Goal: Task Accomplishment & Management: Use online tool/utility

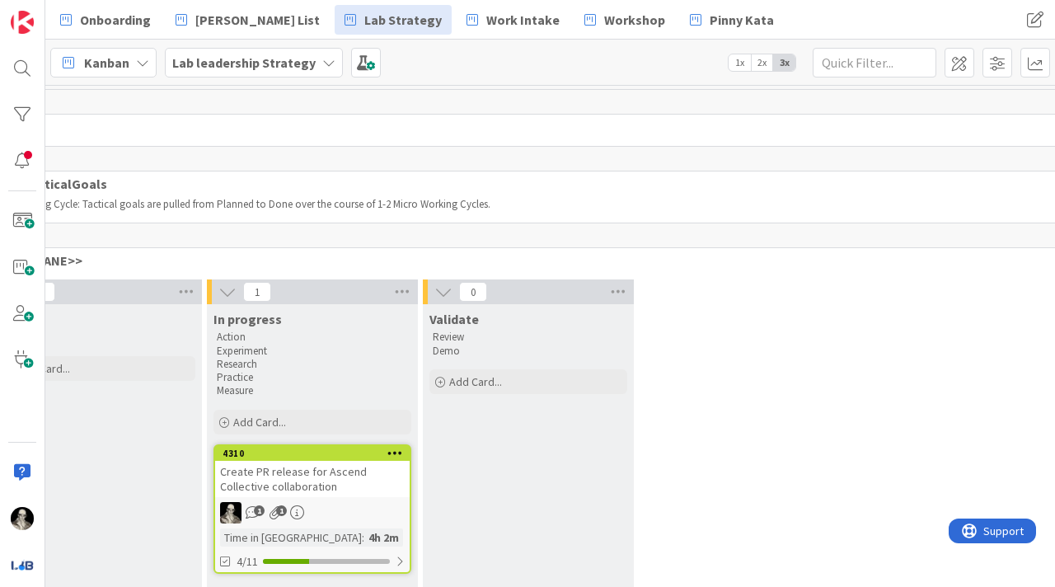
scroll to position [0, 2588]
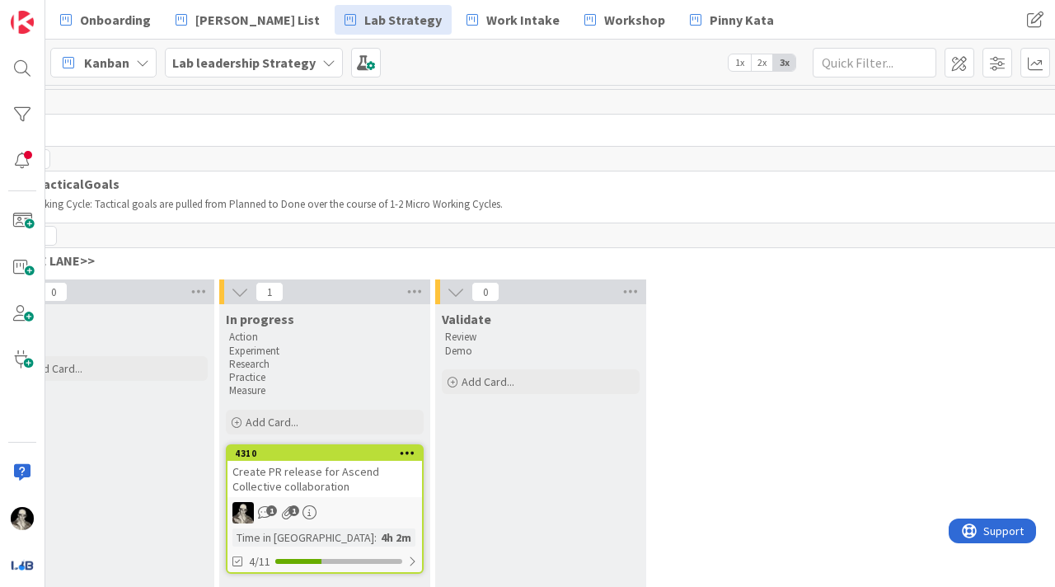
click at [372, 485] on div "Create PR release for Ascend Collective collaboration" at bounding box center [324, 479] width 195 height 36
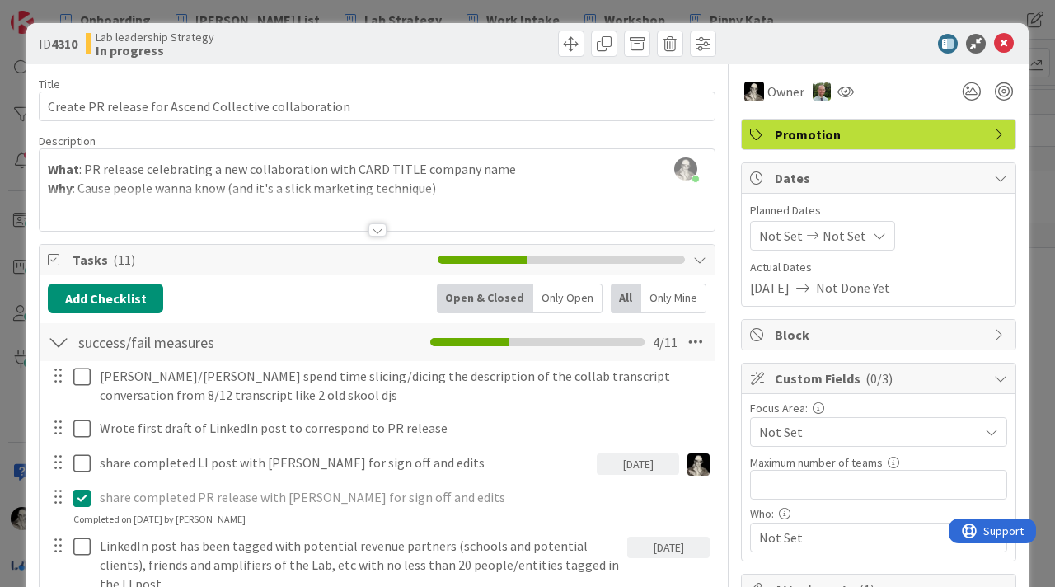
click at [379, 225] on div at bounding box center [377, 229] width 18 height 13
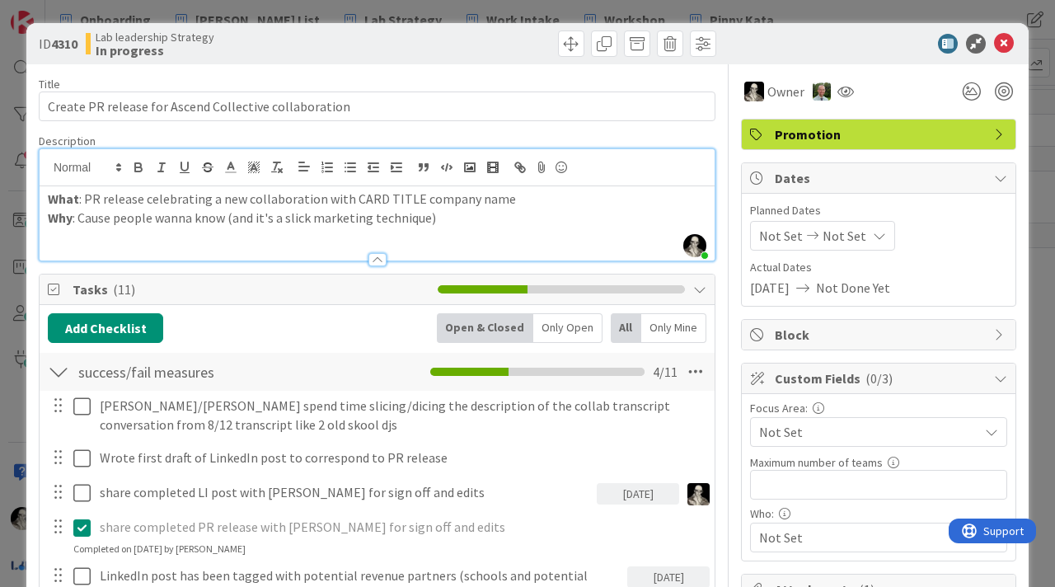
click at [378, 260] on div at bounding box center [377, 259] width 18 height 13
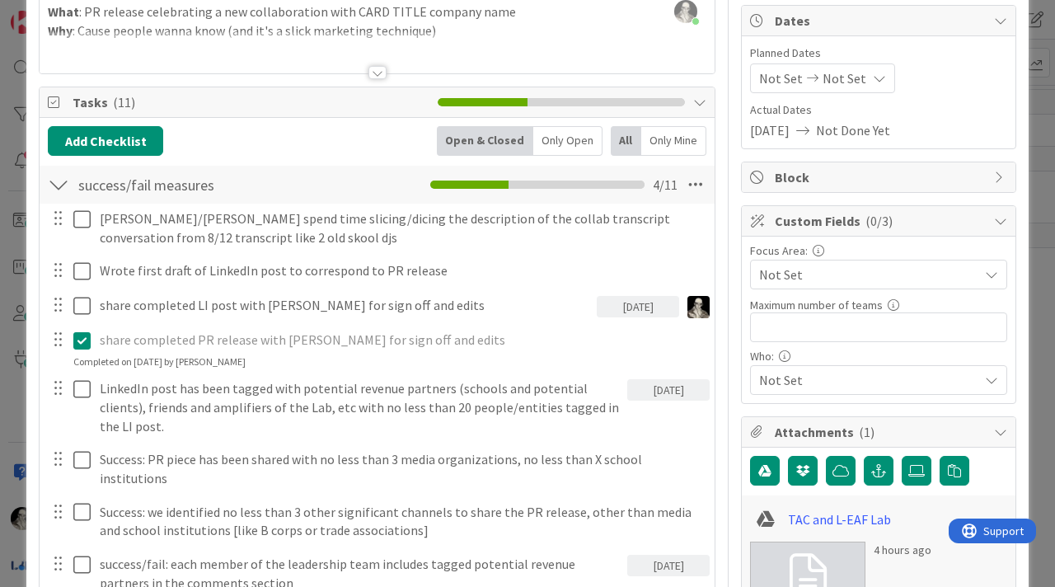
scroll to position [162, 0]
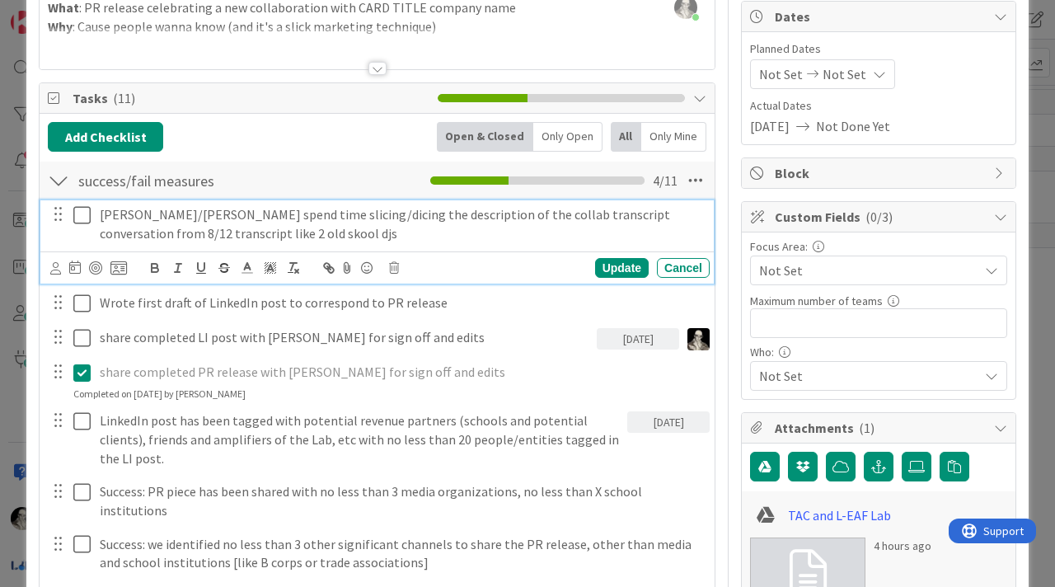
click at [82, 212] on icon at bounding box center [85, 215] width 25 height 20
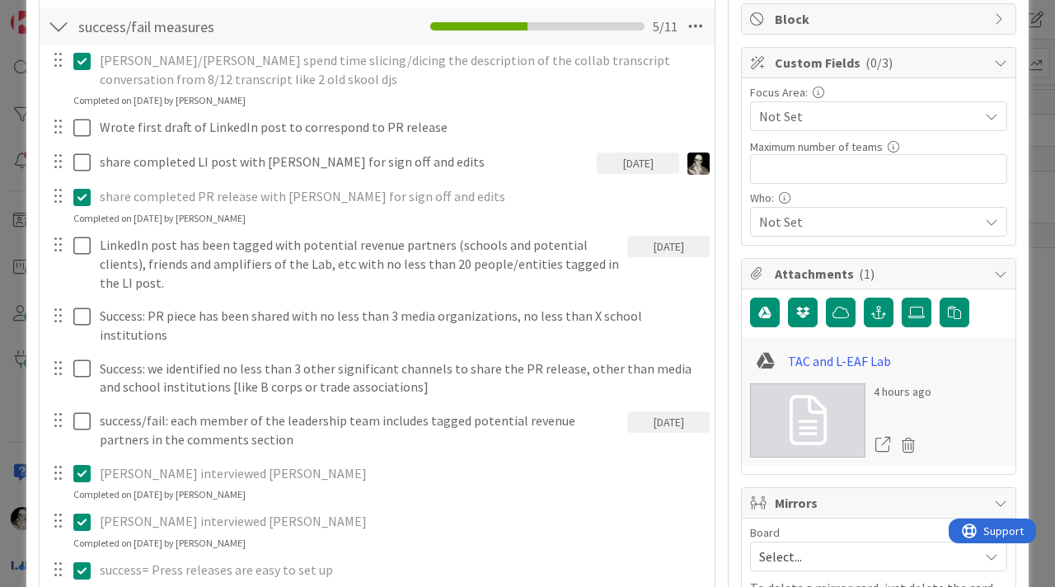
scroll to position [320, 0]
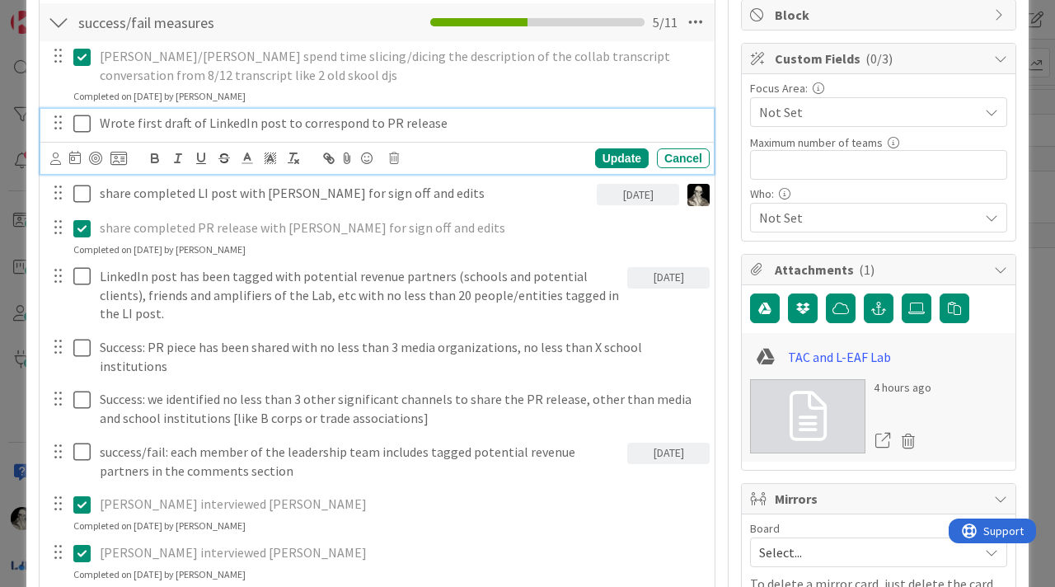
click at [83, 120] on icon at bounding box center [85, 124] width 25 height 20
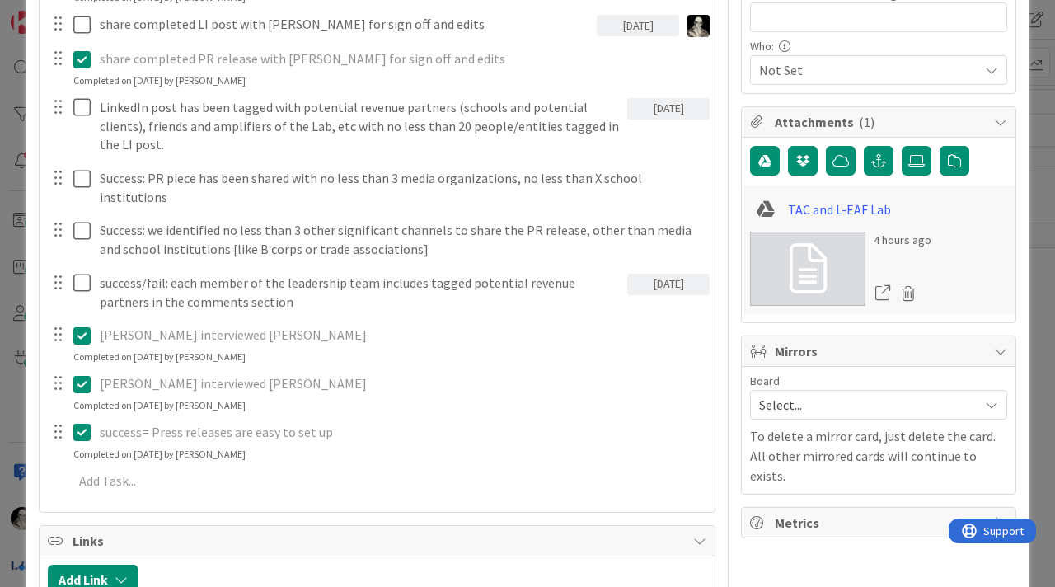
scroll to position [476, 0]
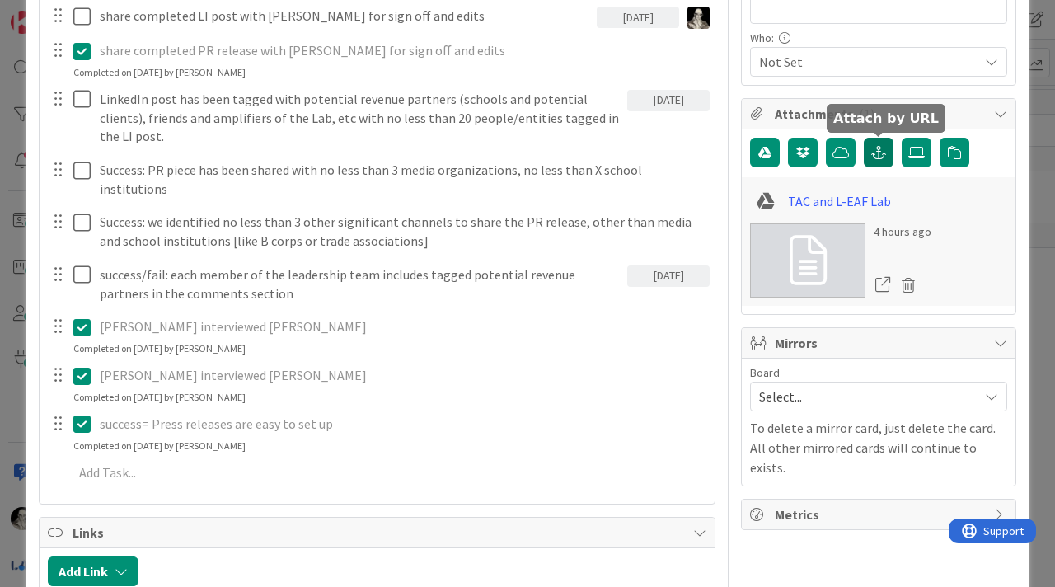
click at [880, 149] on icon "button" at bounding box center [878, 152] width 15 height 13
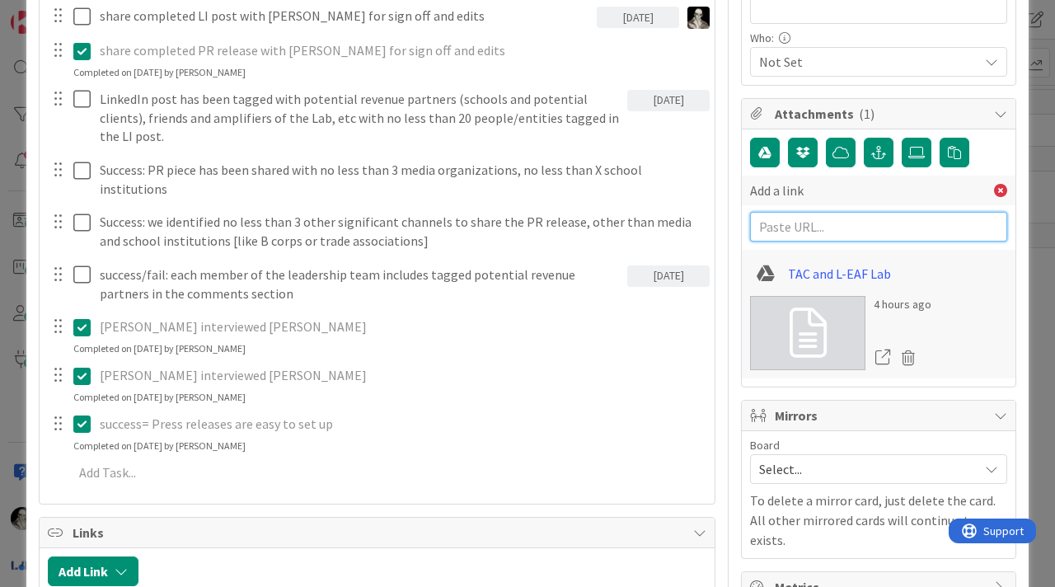
click at [813, 233] on input "text" at bounding box center [878, 227] width 257 height 30
paste input "[URL][DOMAIN_NAME]"
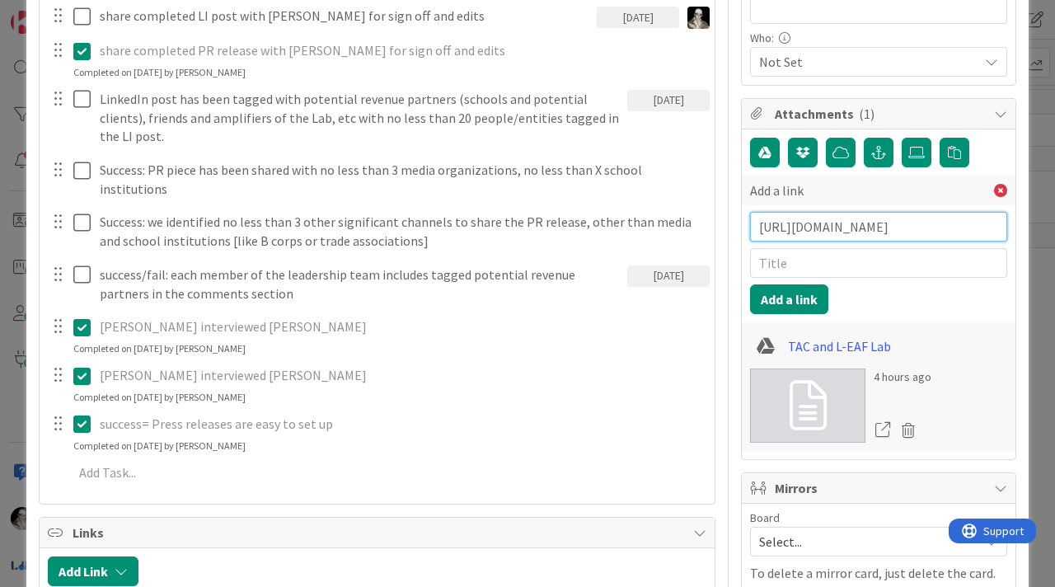
type input "[URL][DOMAIN_NAME]"
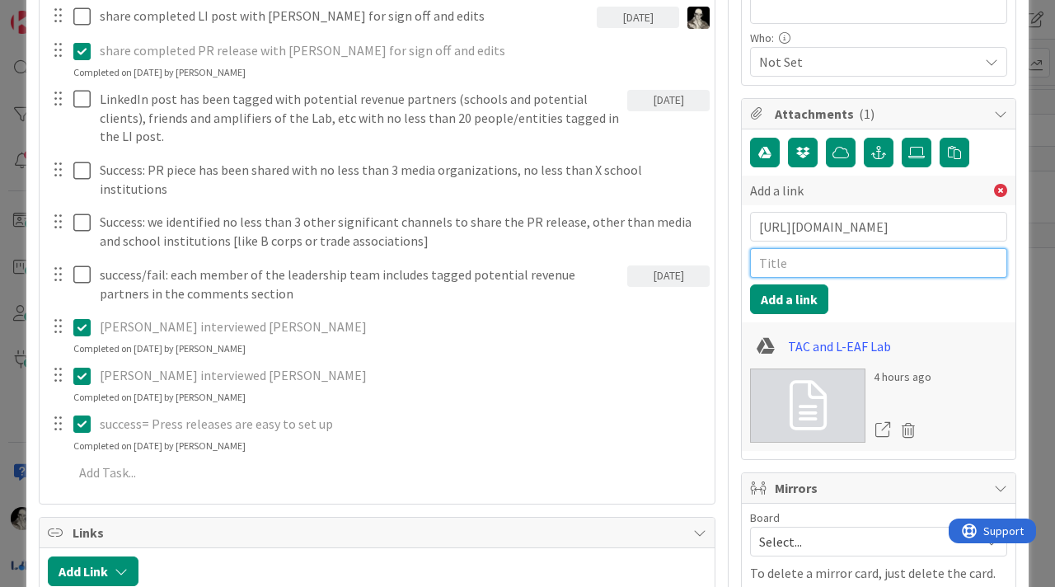
click at [802, 268] on input "text" at bounding box center [878, 263] width 257 height 30
type input "LinkedIn PR release post"
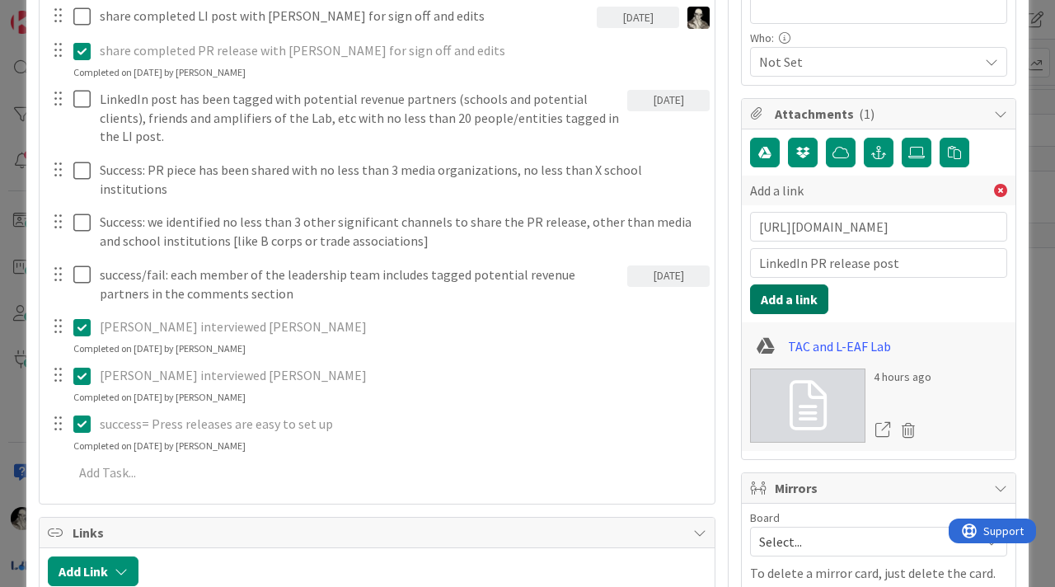
click at [799, 296] on button "Add a link" at bounding box center [789, 299] width 78 height 30
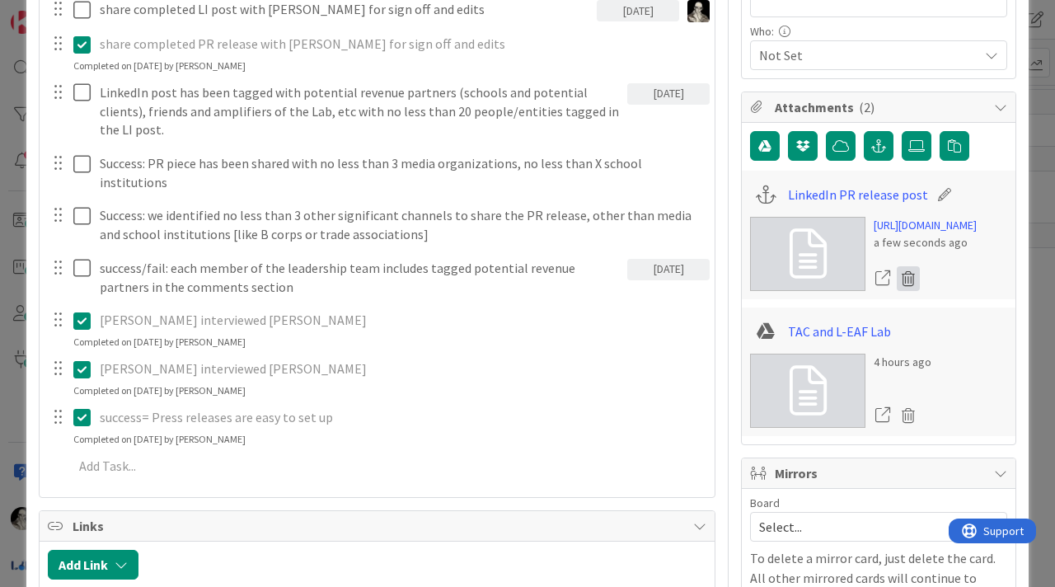
scroll to position [473, 0]
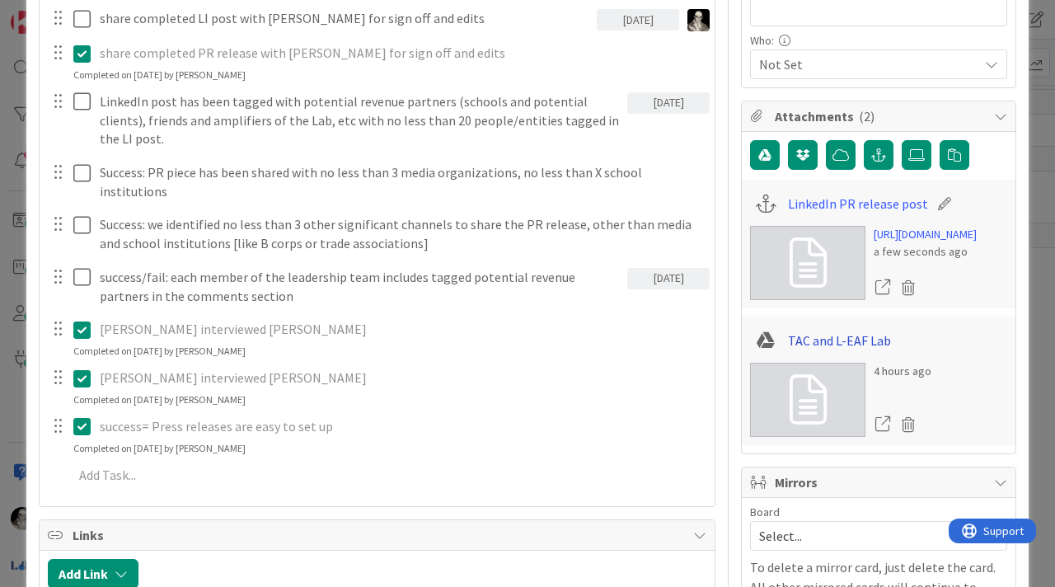
click at [846, 350] on link "TAC and L-EAF Lab" at bounding box center [839, 340] width 103 height 20
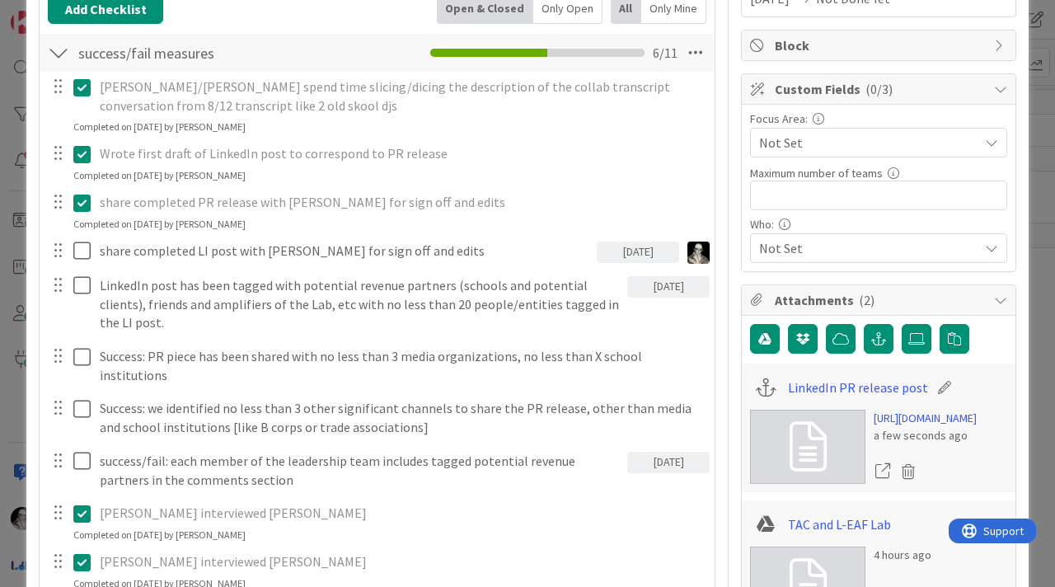
scroll to position [0, 0]
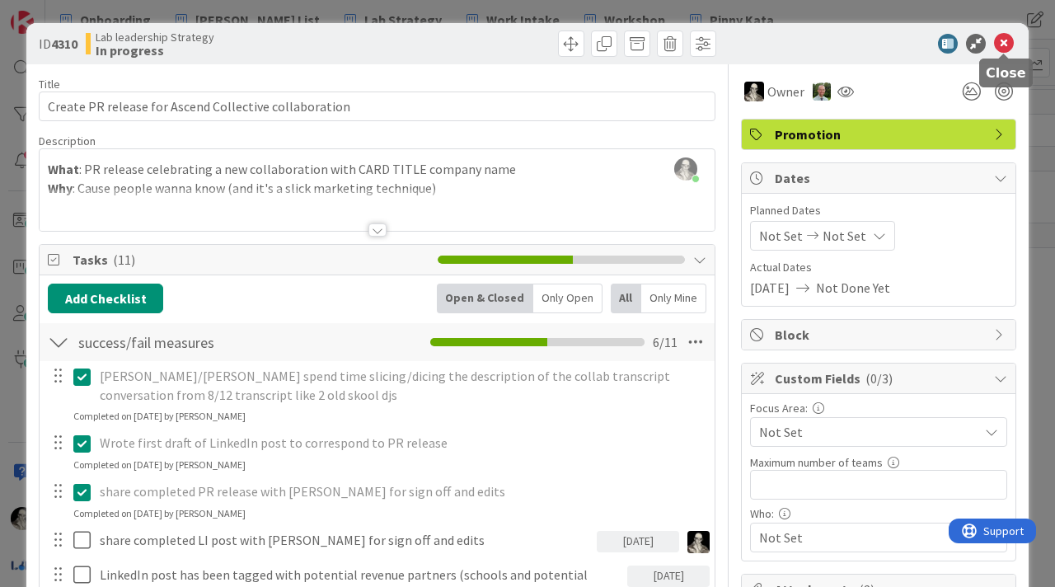
click at [1001, 45] on icon at bounding box center [1004, 44] width 20 height 20
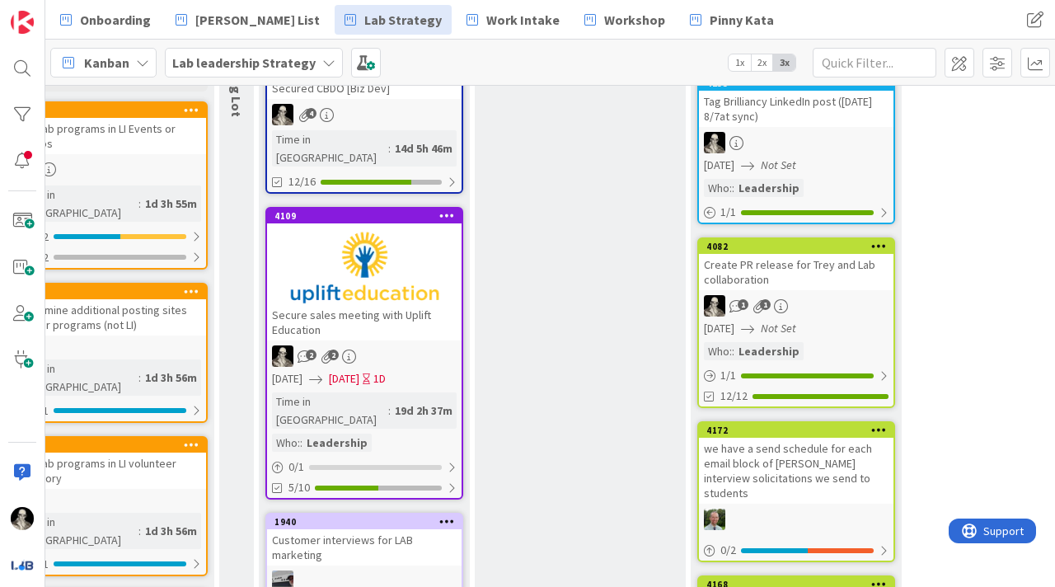
scroll to position [745, 2588]
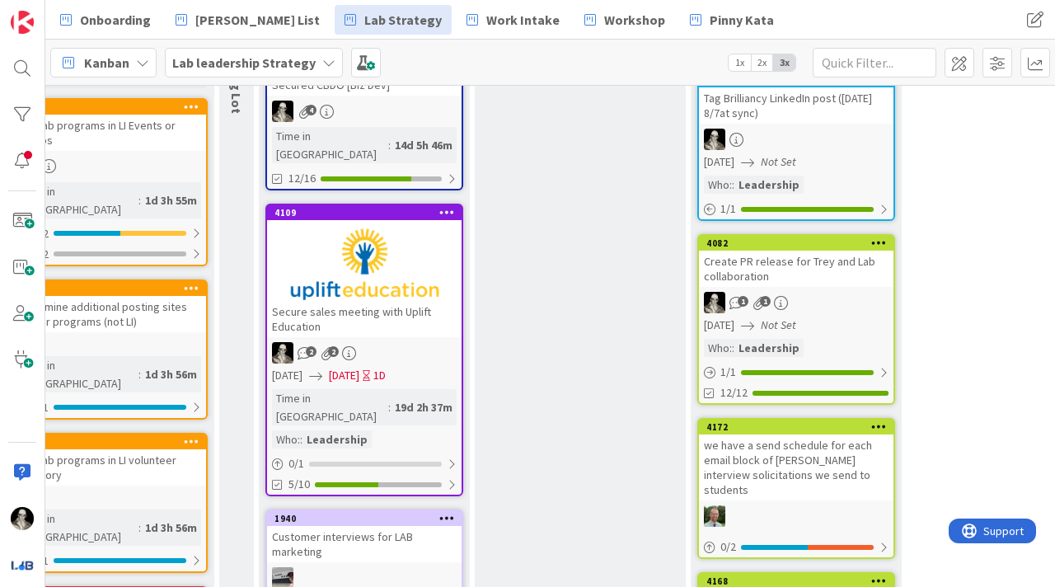
click at [418, 227] on div at bounding box center [364, 264] width 195 height 74
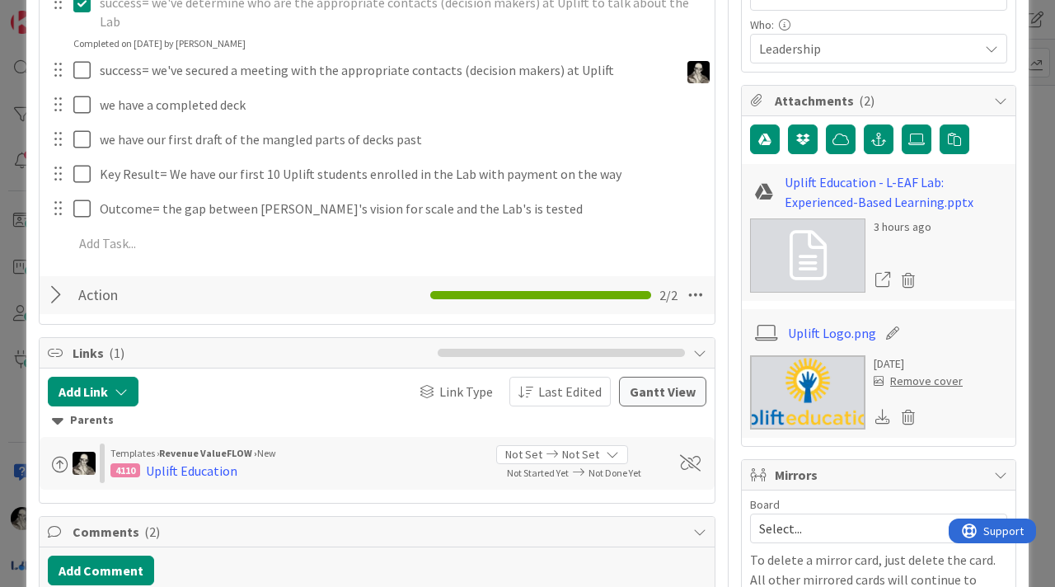
scroll to position [503, 0]
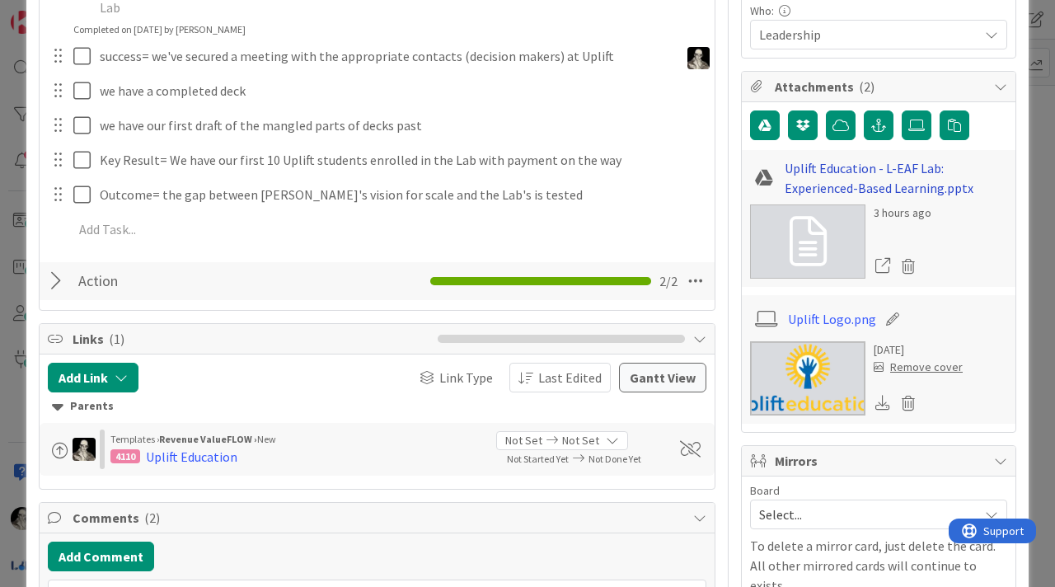
click at [865, 176] on link "Uplift Education - L-EAF Lab: Experienced-Based Learning.pptx" at bounding box center [896, 178] width 223 height 40
